Goal: Information Seeking & Learning: Learn about a topic

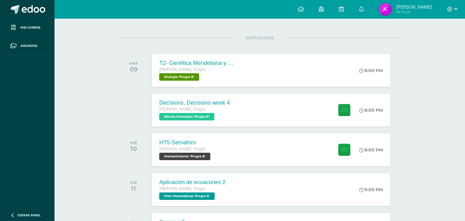
scroll to position [69, 0]
click at [181, 100] on div "Decisions, Decisions week 4" at bounding box center [193, 102] width 71 height 7
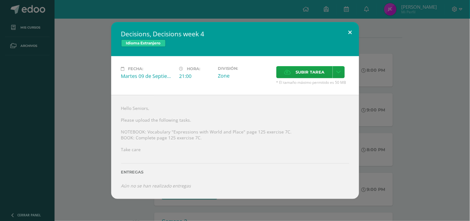
click at [350, 29] on button at bounding box center [350, 32] width 18 height 21
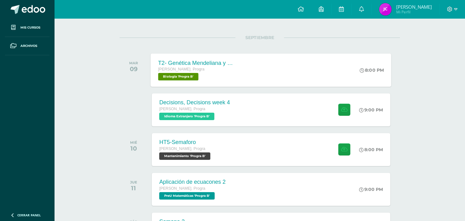
click at [225, 64] on div "T2- Genética Mendeliana y sus aplicaciones" at bounding box center [195, 62] width 75 height 7
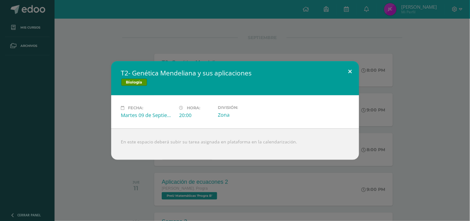
click at [346, 66] on button at bounding box center [350, 71] width 18 height 21
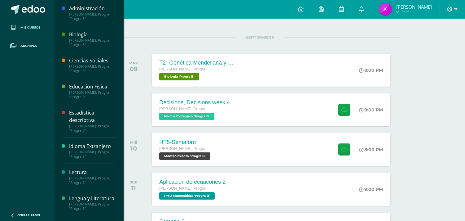
click at [18, 27] on span at bounding box center [13, 27] width 11 height 11
click at [81, 37] on div "Biología" at bounding box center [92, 34] width 47 height 7
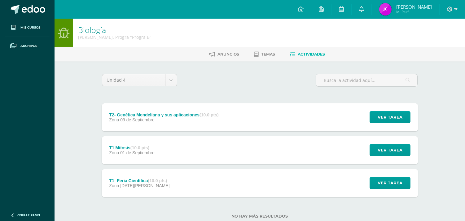
click at [388, 156] on div "Ver tarea" at bounding box center [389, 150] width 58 height 28
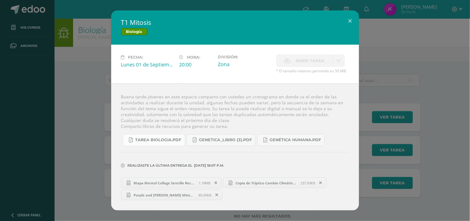
click at [150, 136] on link "Tarea biologia.pdf" at bounding box center [154, 140] width 62 height 12
click at [223, 136] on link "Genetica_LIBRO (3).pdf" at bounding box center [221, 140] width 69 height 12
click at [275, 141] on span "Genética humana.pdf" at bounding box center [295, 139] width 51 height 5
